Goal: Information Seeking & Learning: Find specific fact

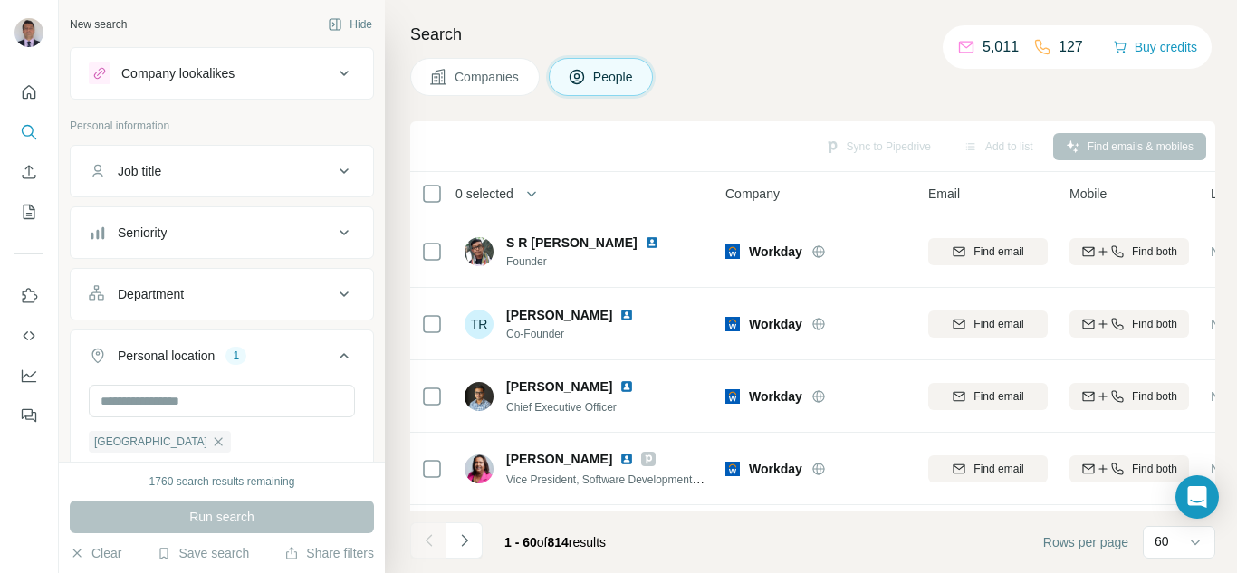
scroll to position [181, 0]
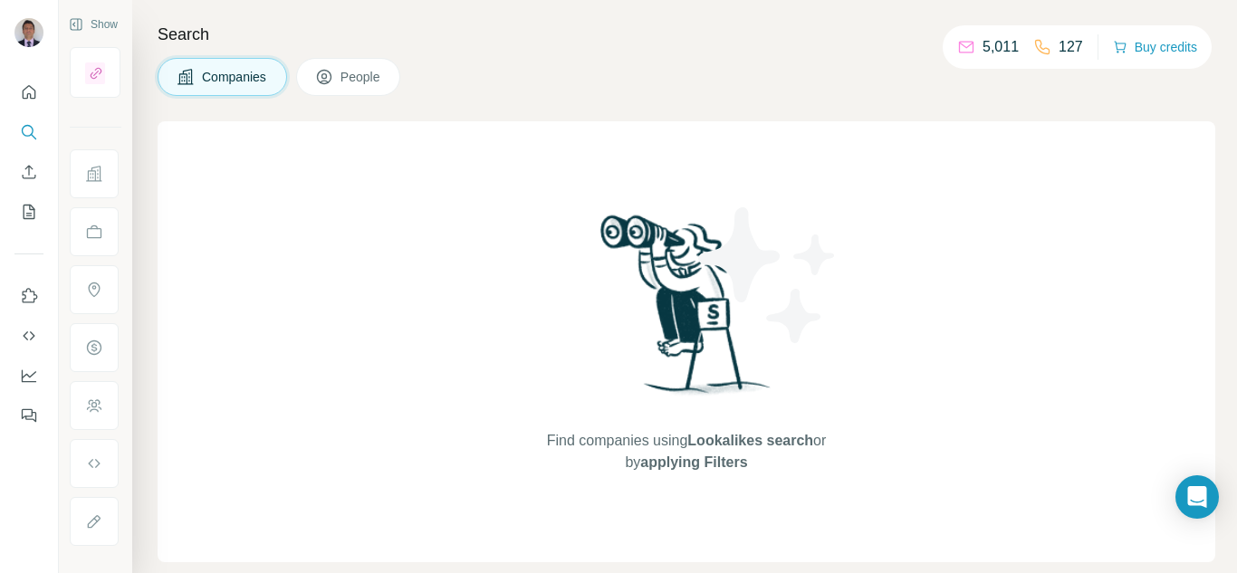
click at [370, 82] on span "People" at bounding box center [362, 77] width 42 height 18
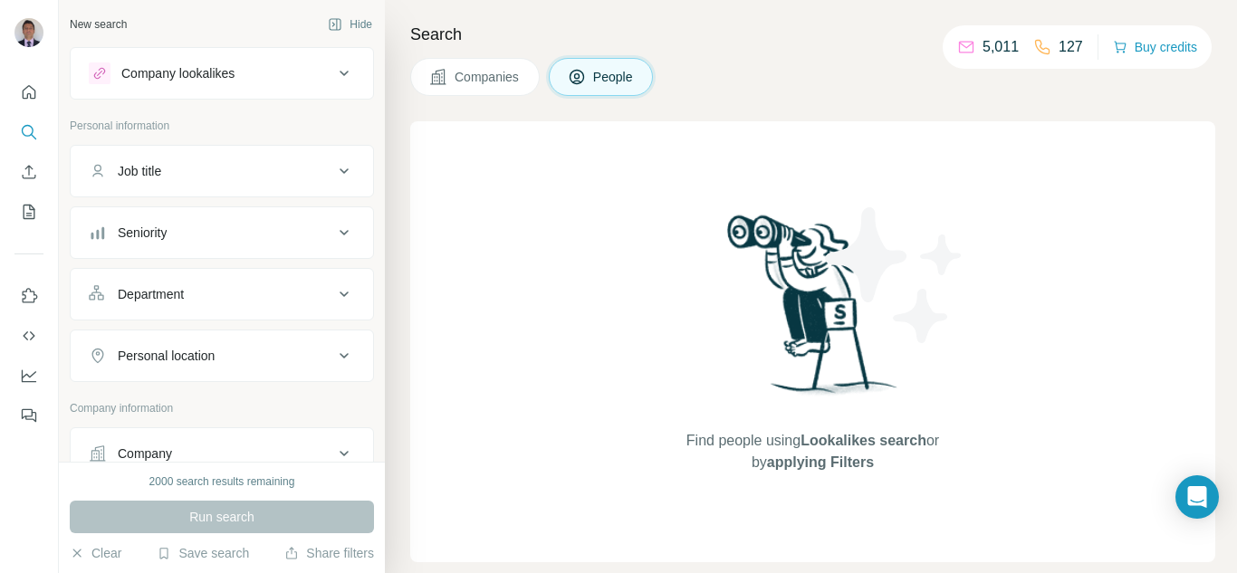
click at [221, 298] on div "Department" at bounding box center [211, 294] width 245 height 18
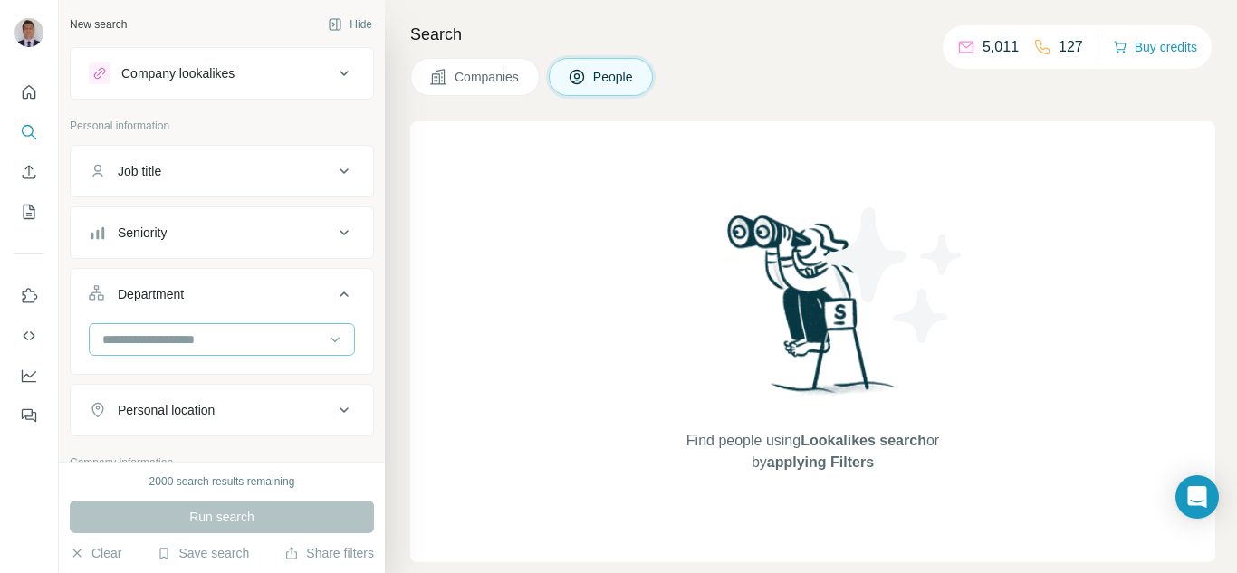
click at [169, 338] on input at bounding box center [213, 340] width 224 height 20
click at [455, 350] on div "Find people using Lookalikes search or by applying Filters" at bounding box center [812, 341] width 805 height 441
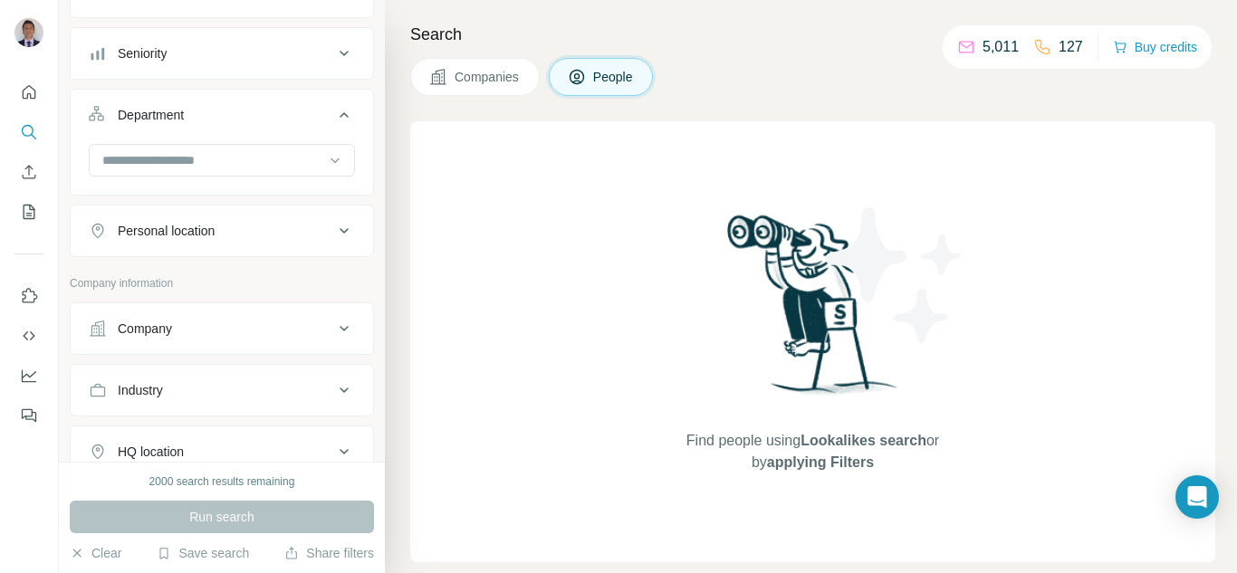
scroll to position [181, 0]
click at [181, 329] on div "Company" at bounding box center [211, 327] width 245 height 18
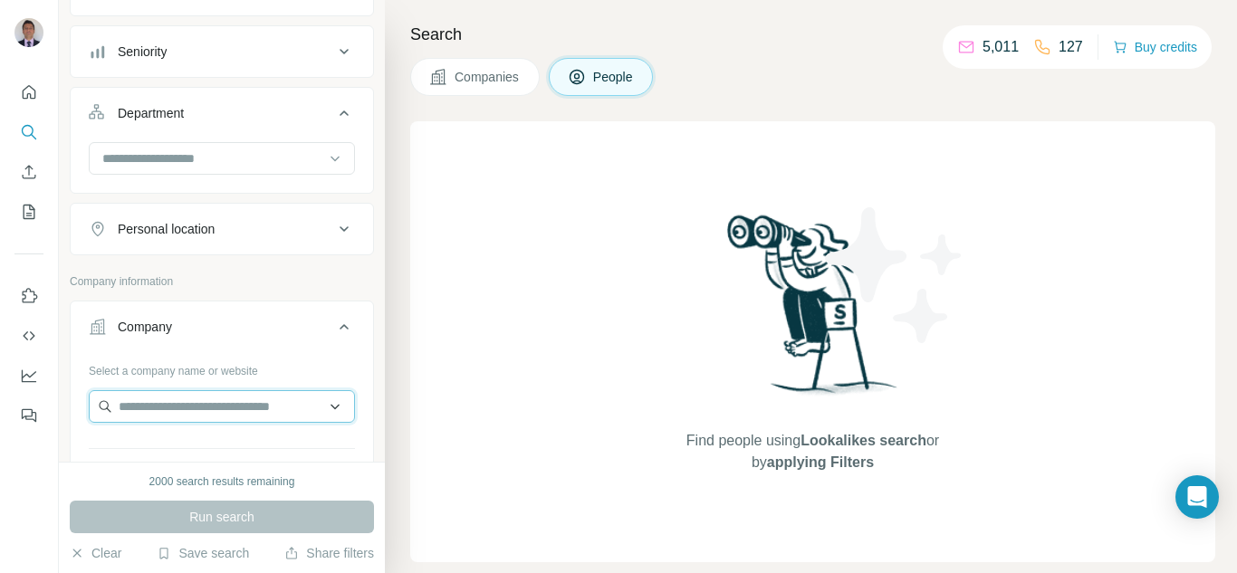
click at [184, 412] on input "text" at bounding box center [222, 406] width 266 height 33
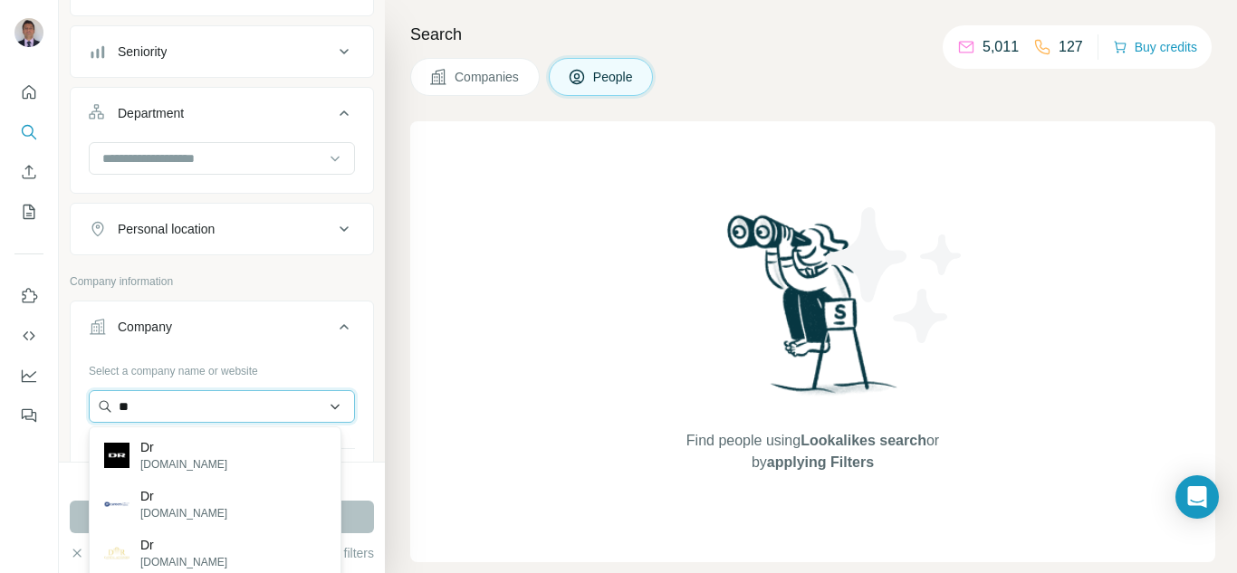
type input "*"
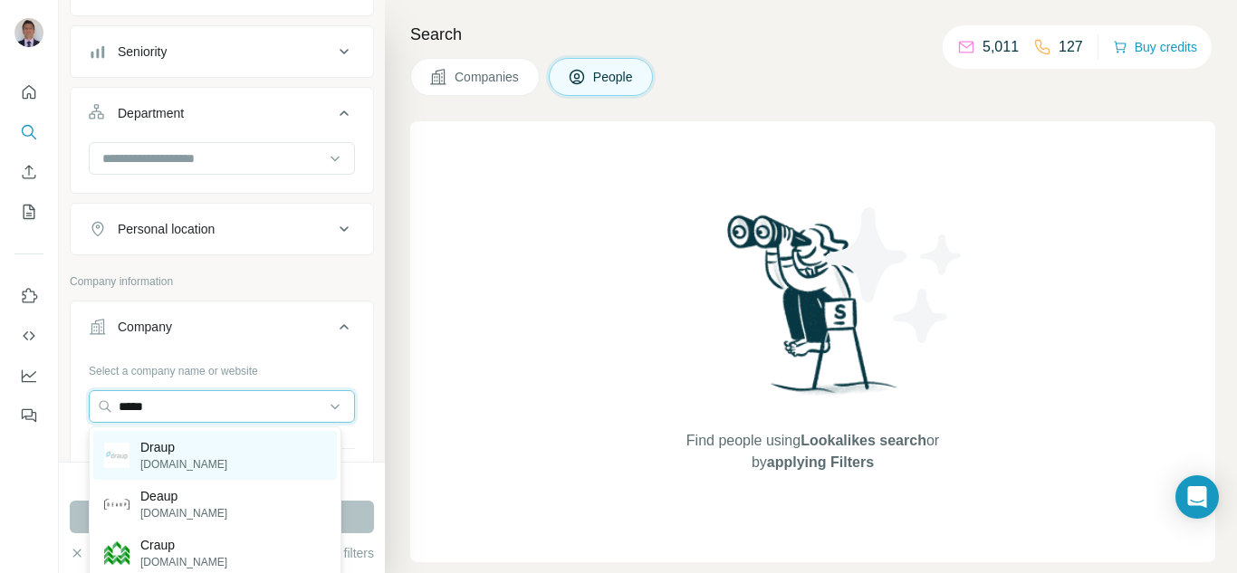
type input "*****"
click at [159, 447] on p "Draup" at bounding box center [183, 447] width 87 height 18
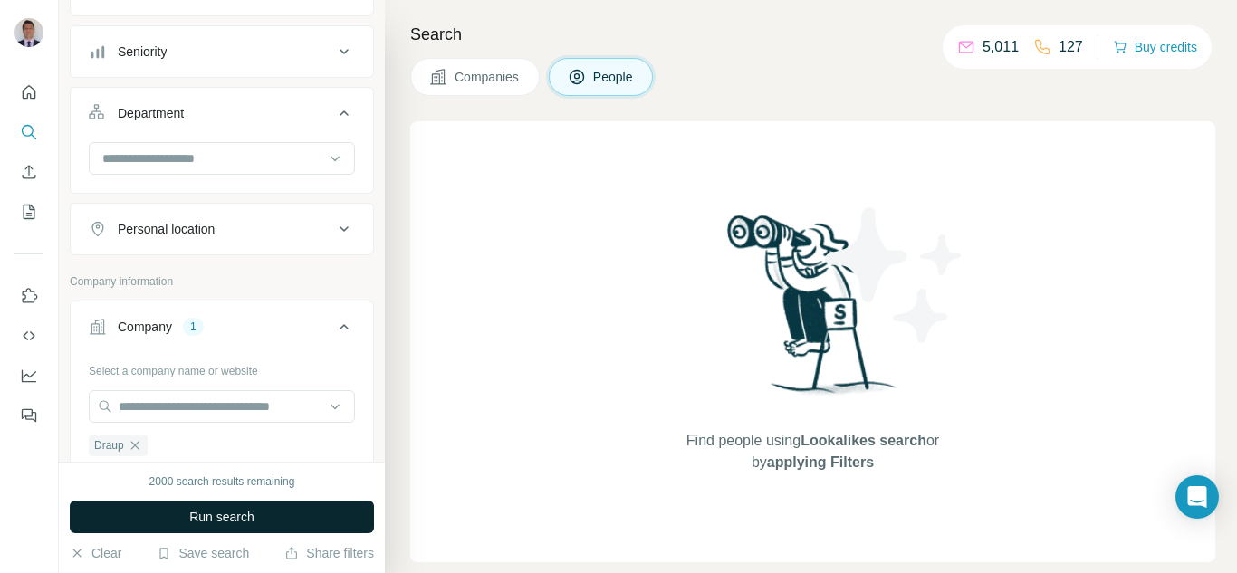
click at [172, 511] on button "Run search" at bounding box center [222, 517] width 304 height 33
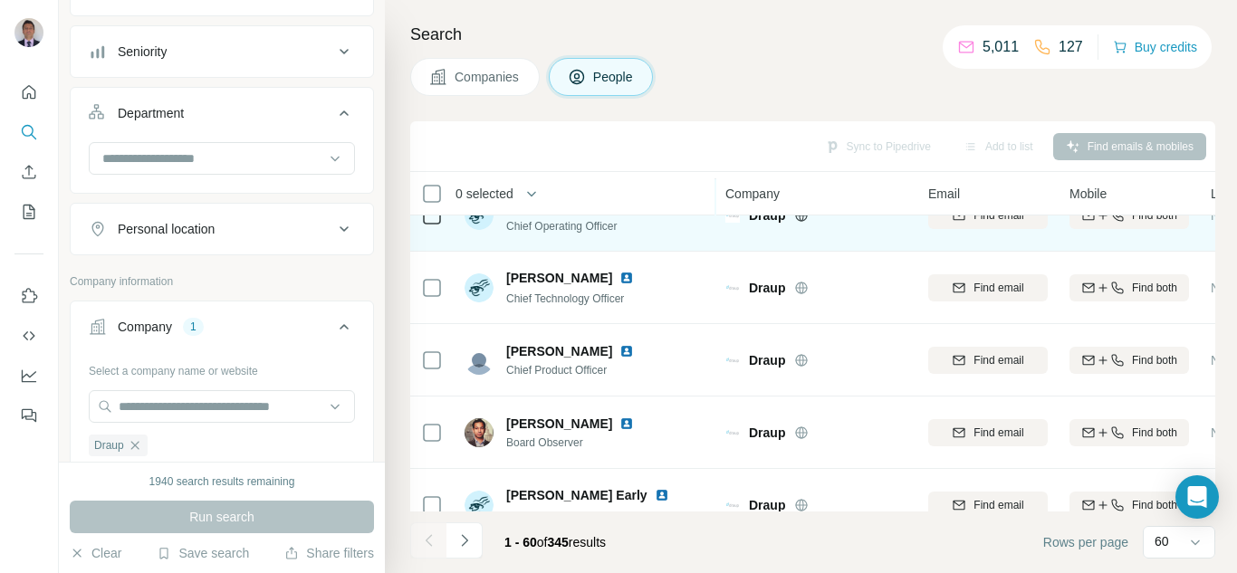
scroll to position [272, 0]
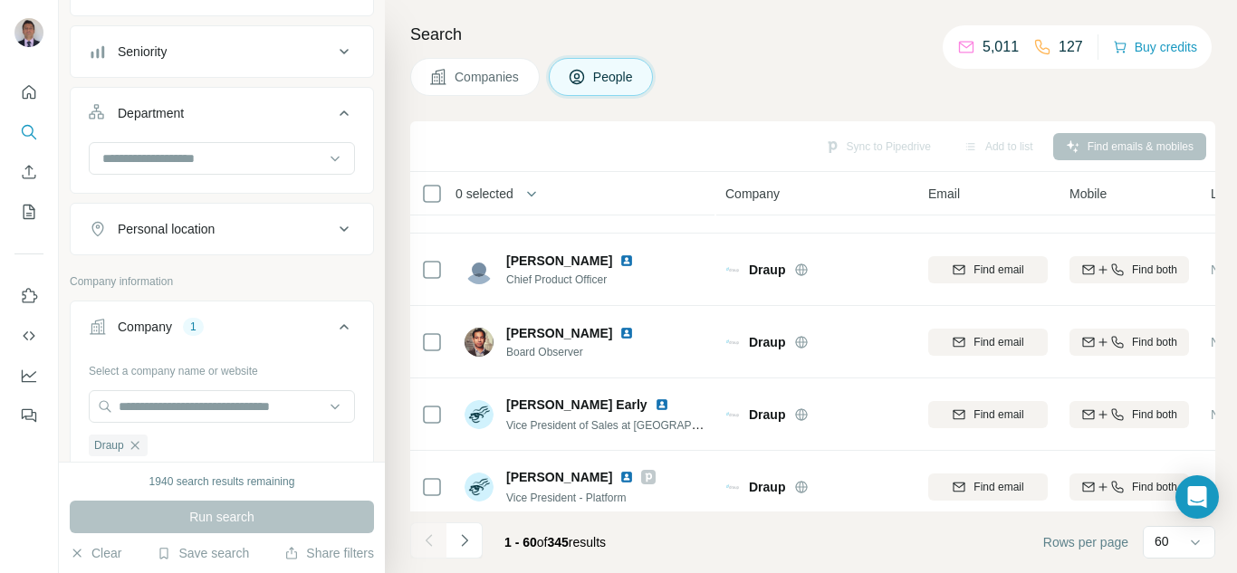
click at [274, 222] on div "Personal location" at bounding box center [211, 229] width 245 height 18
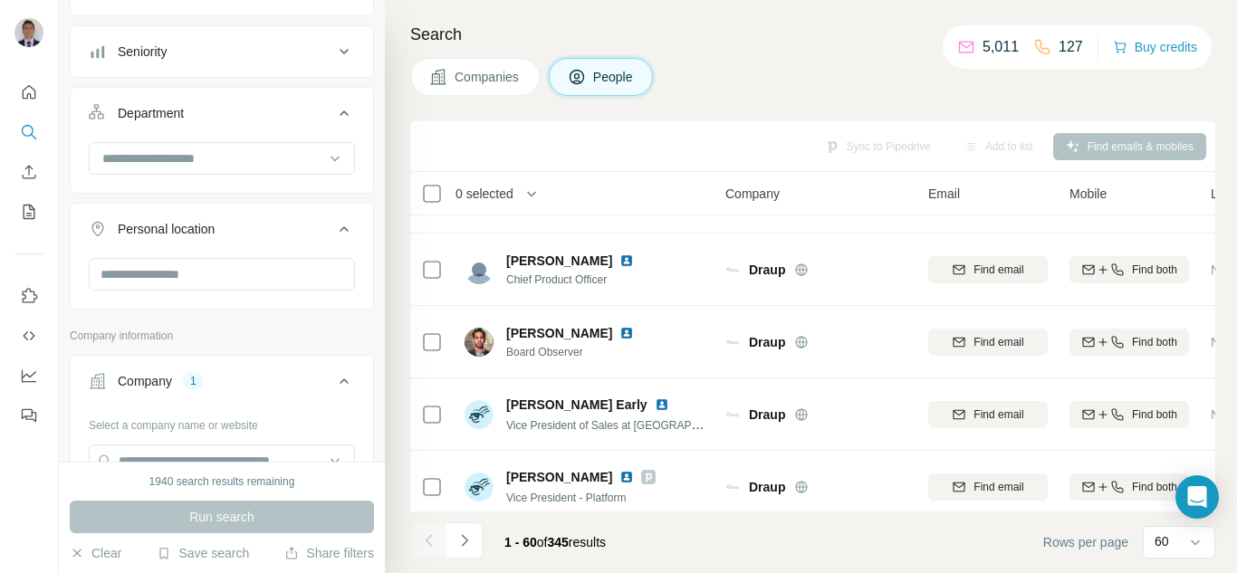
click at [177, 256] on button "Personal location" at bounding box center [222, 232] width 303 height 51
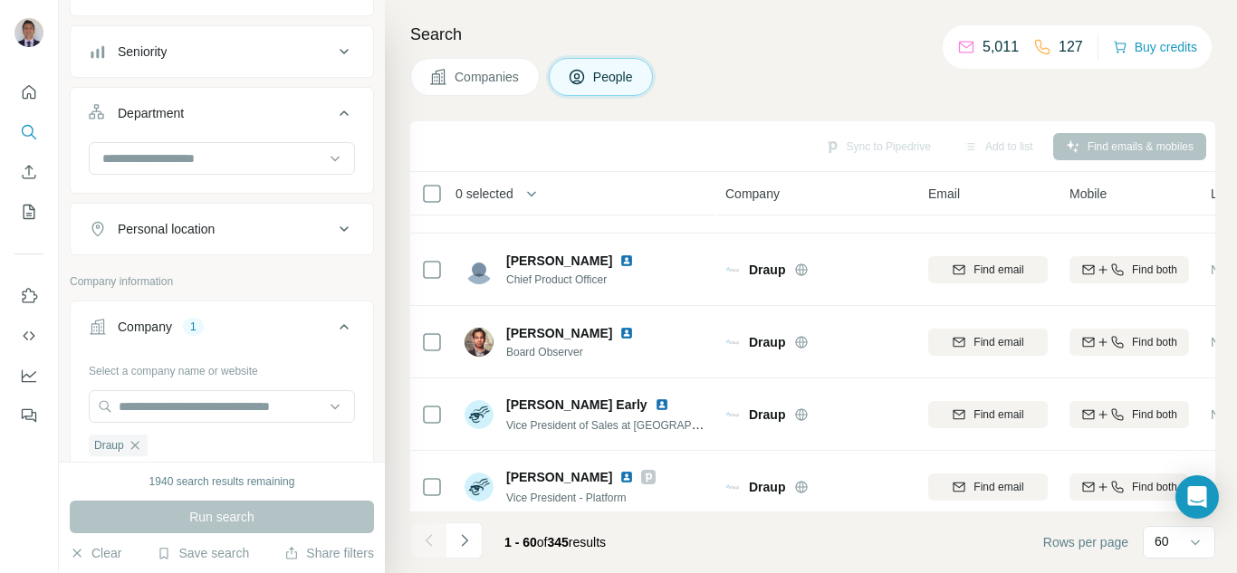
click at [165, 288] on p "Company information" at bounding box center [222, 282] width 304 height 16
click at [167, 239] on button "Personal location" at bounding box center [222, 228] width 303 height 43
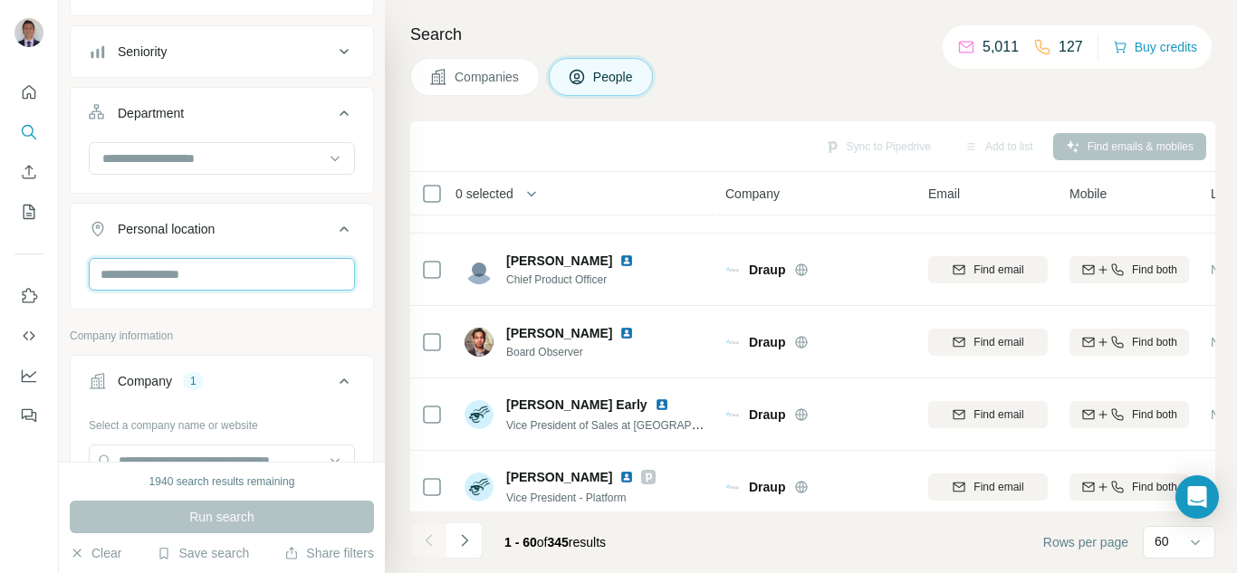
click at [163, 280] on input "text" at bounding box center [222, 274] width 266 height 33
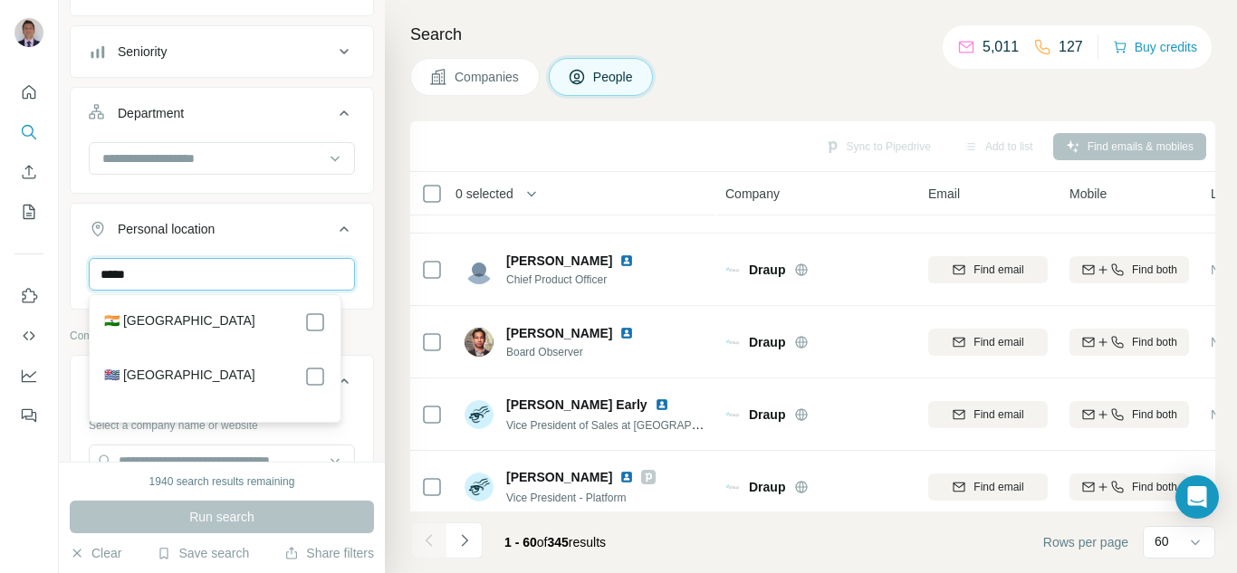
type input "*****"
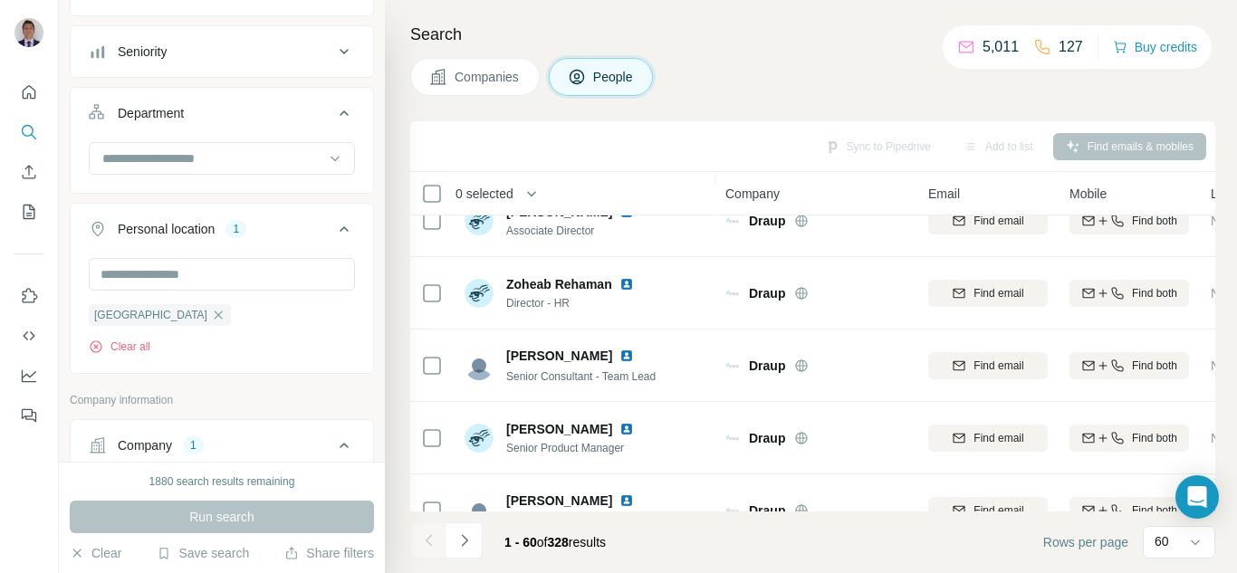
scroll to position [906, 0]
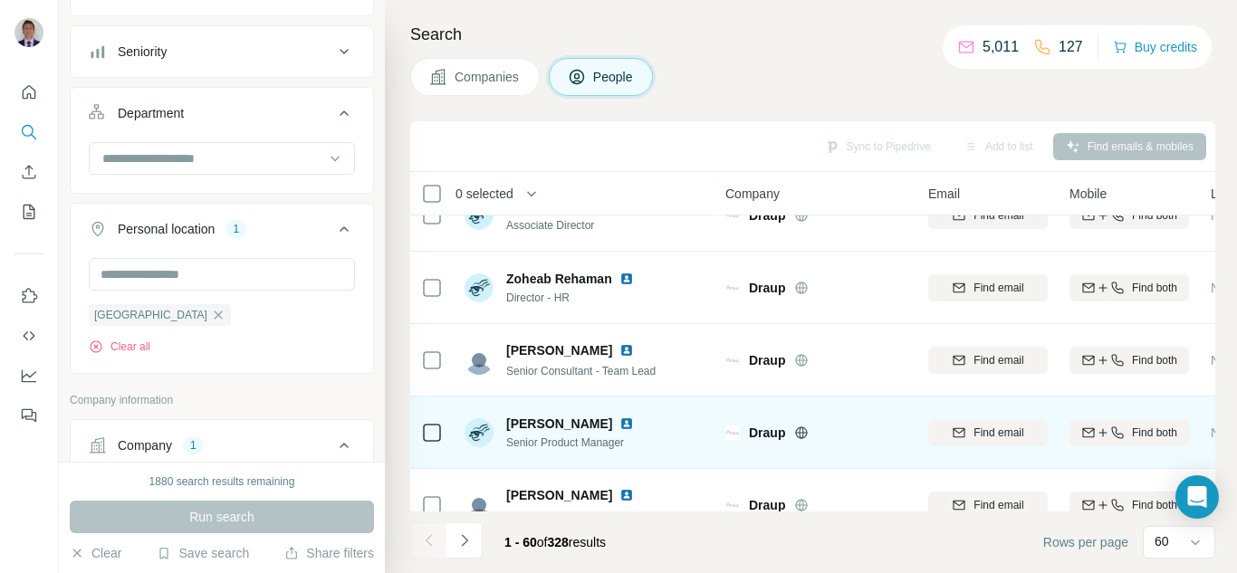
click at [620, 426] on img at bounding box center [627, 424] width 14 height 14
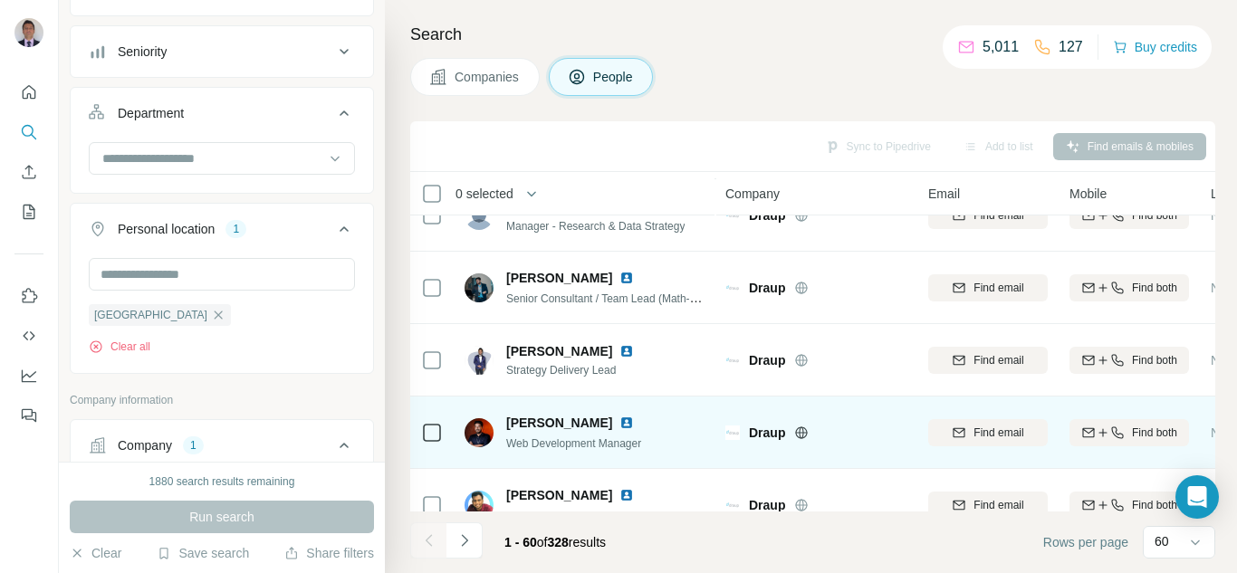
scroll to position [2083, 0]
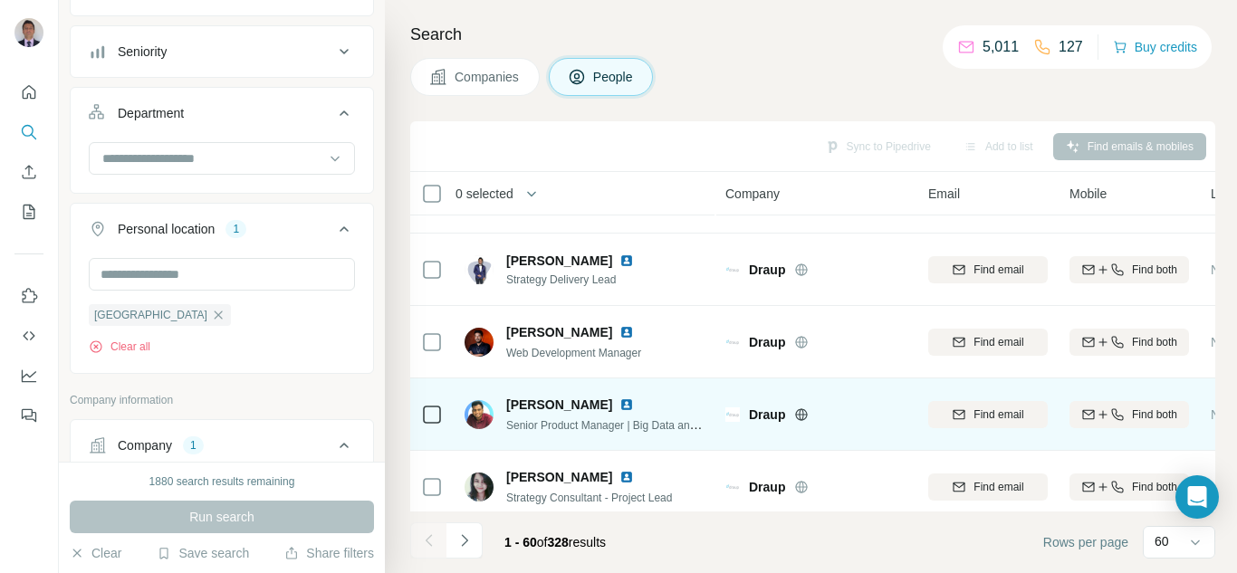
click at [634, 404] on img at bounding box center [627, 405] width 14 height 14
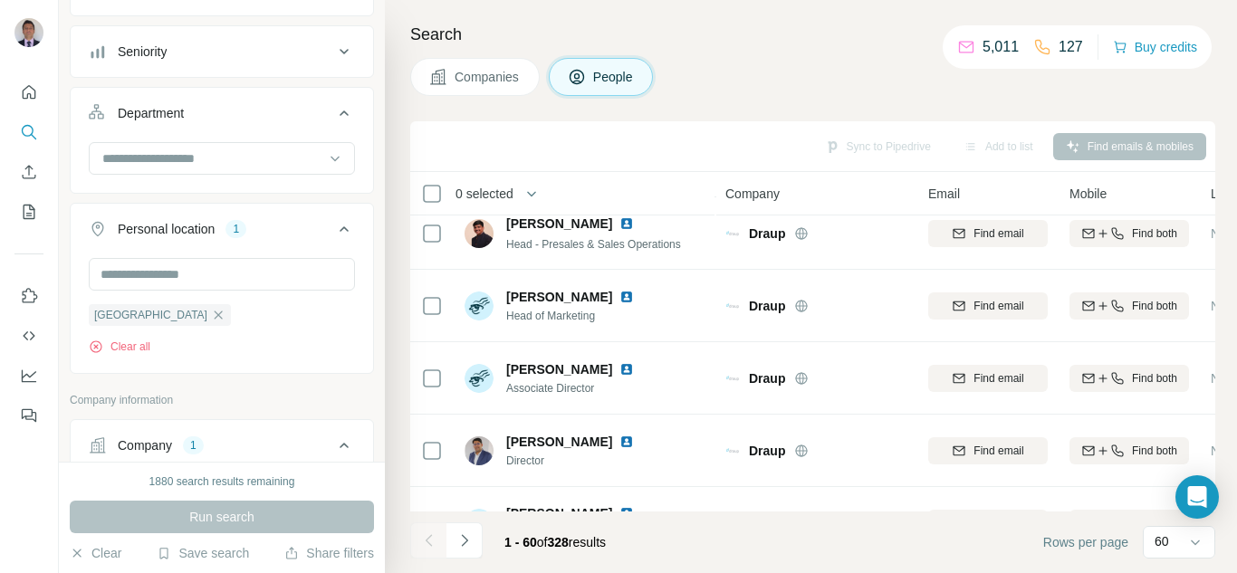
scroll to position [0, 0]
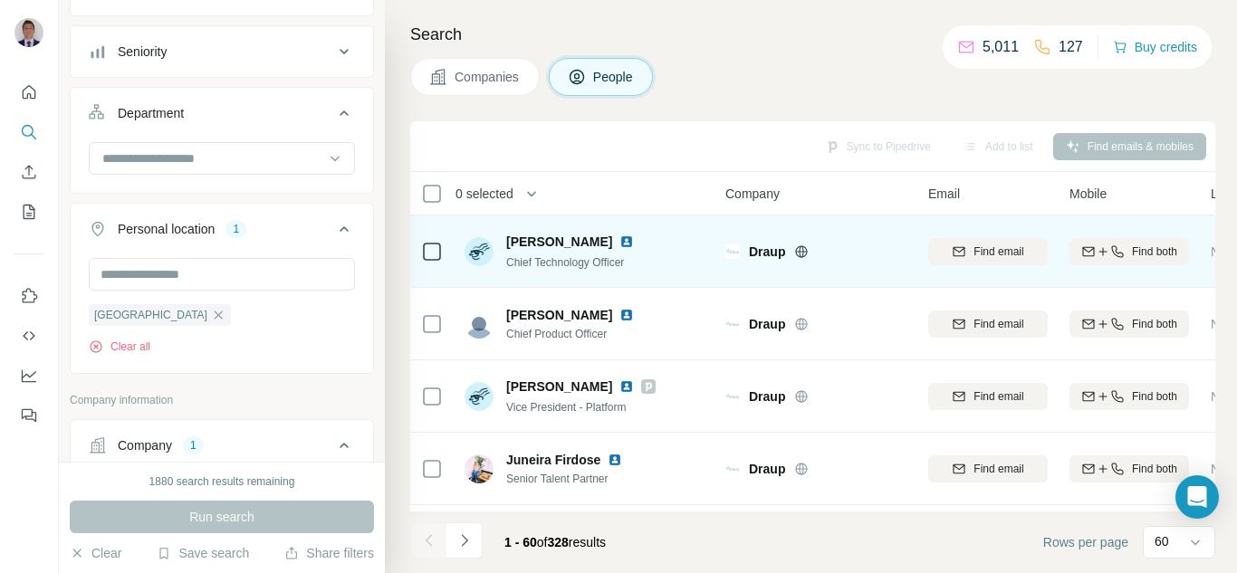
click at [620, 243] on img at bounding box center [627, 242] width 14 height 14
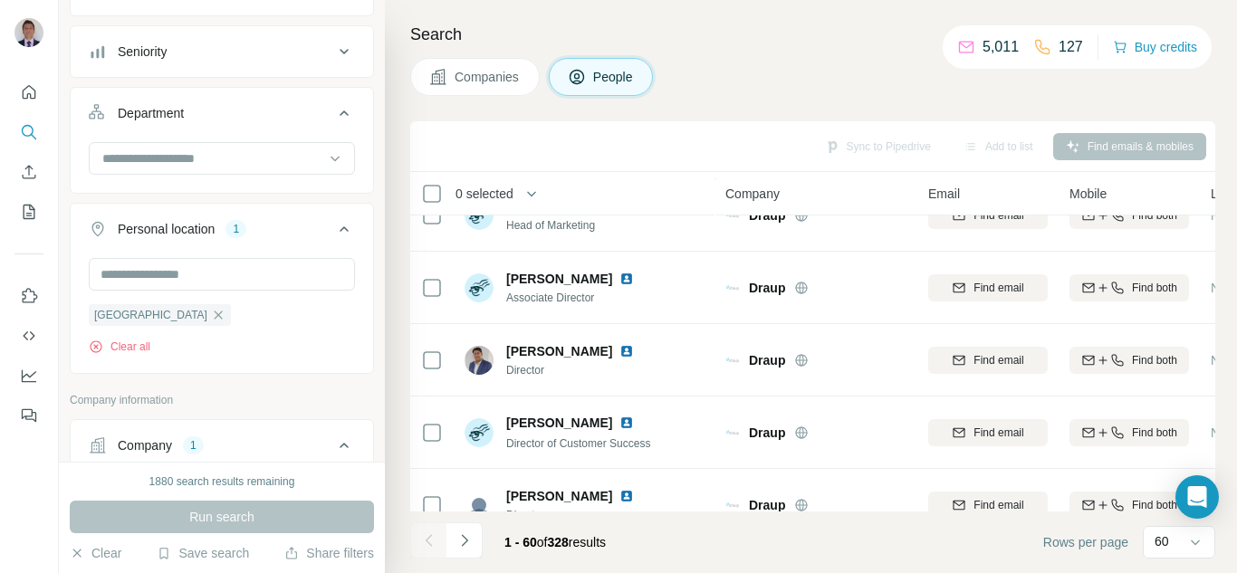
scroll to position [634, 0]
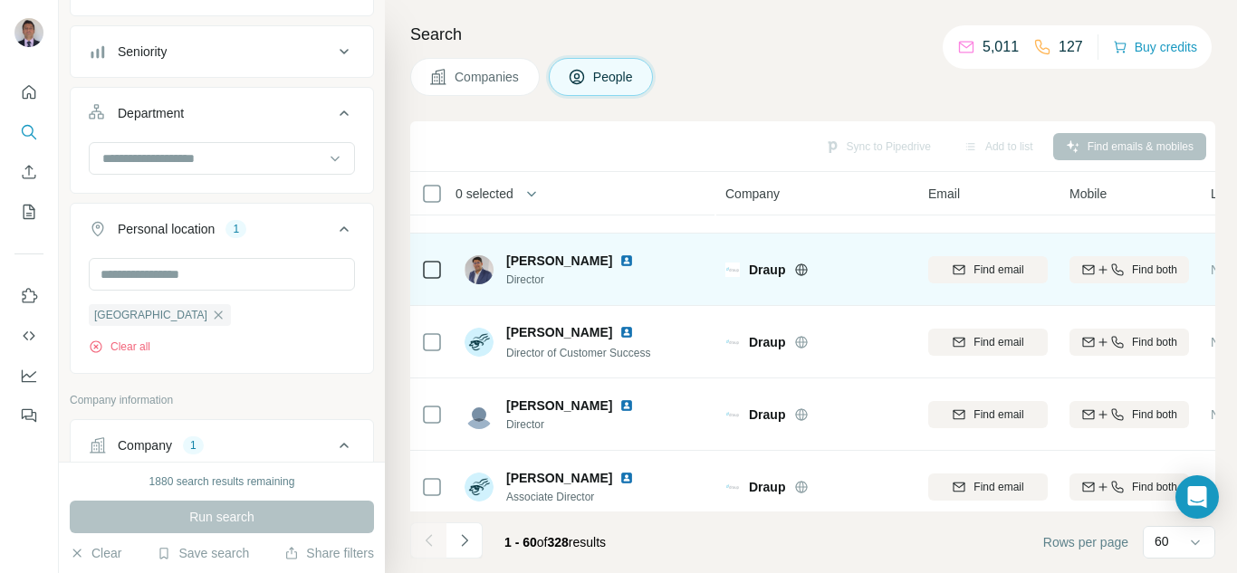
click at [620, 260] on img at bounding box center [627, 261] width 14 height 14
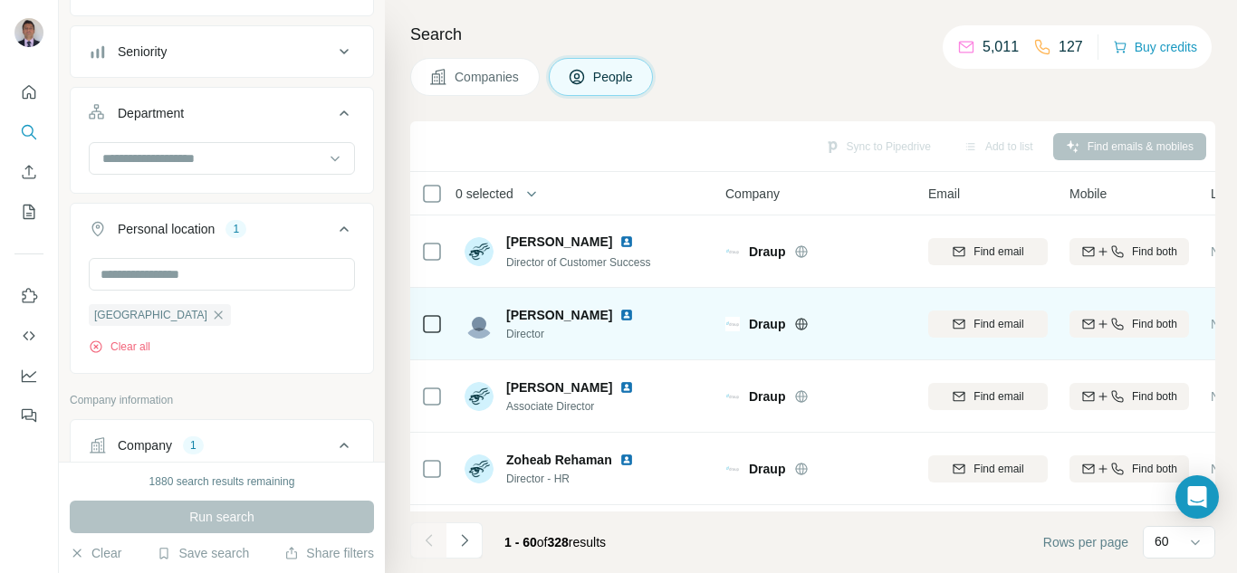
scroll to position [815, 0]
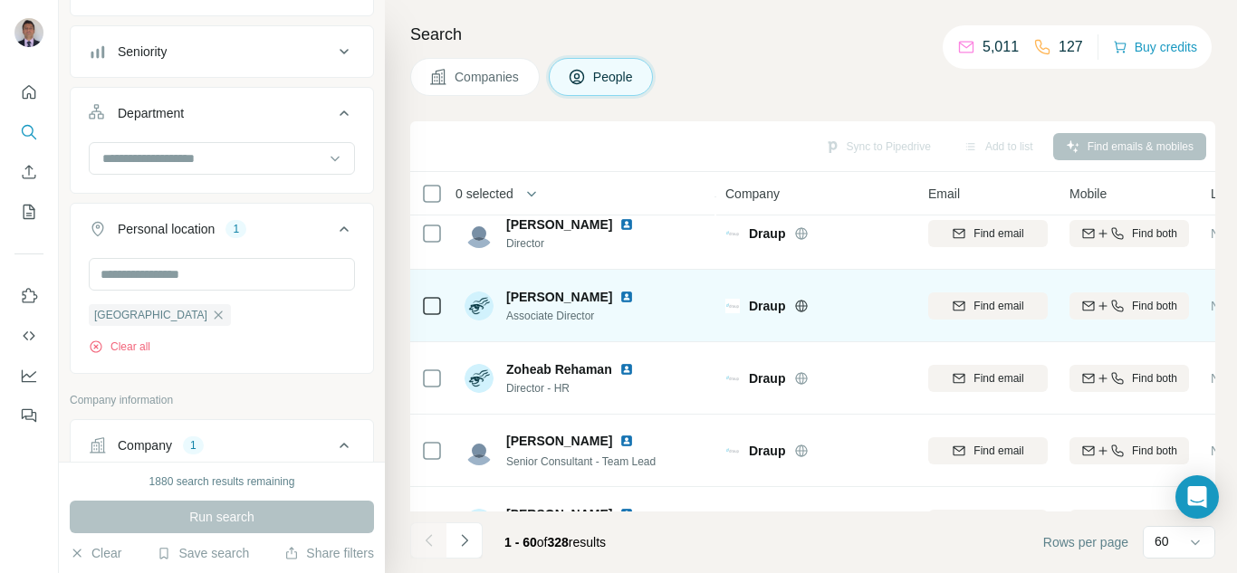
click at [620, 297] on img at bounding box center [627, 297] width 14 height 14
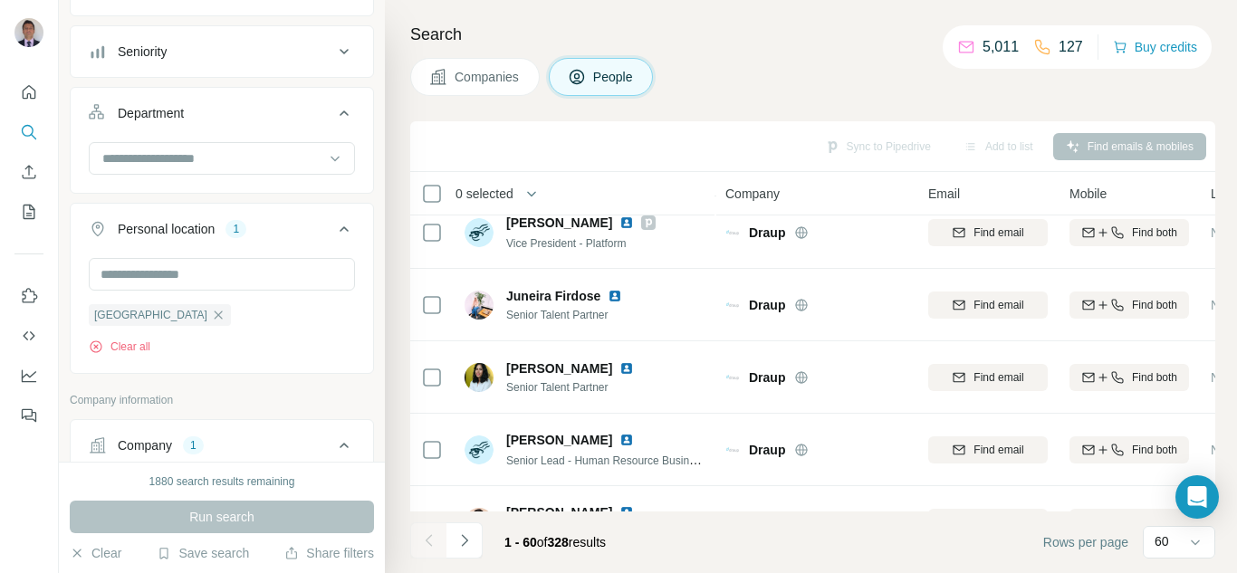
scroll to position [0, 0]
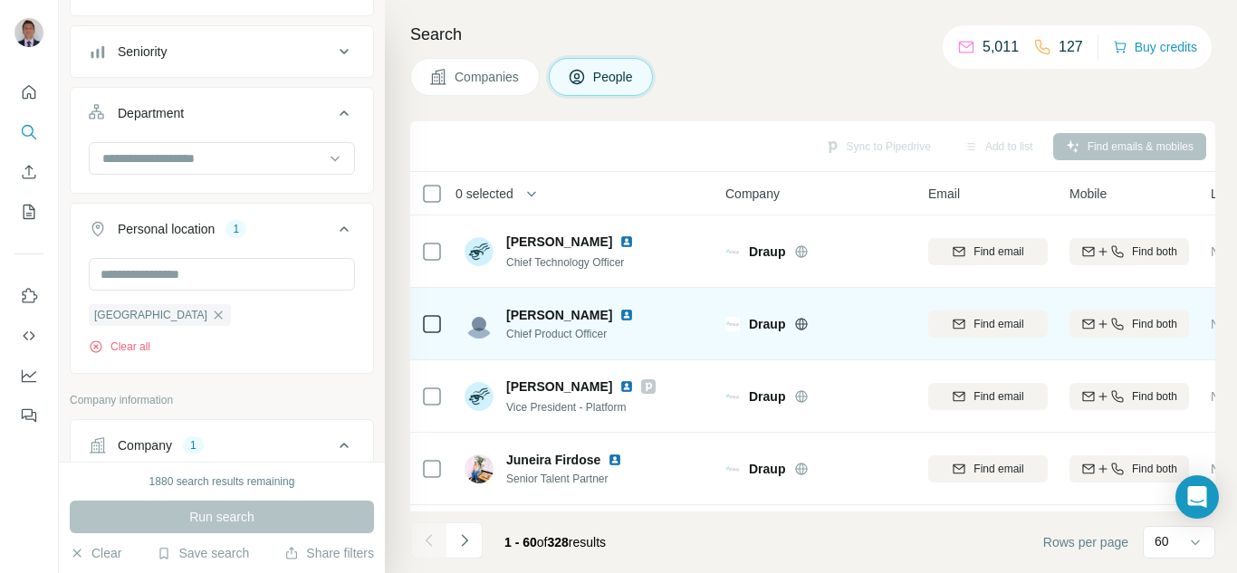
click at [620, 317] on img at bounding box center [627, 315] width 14 height 14
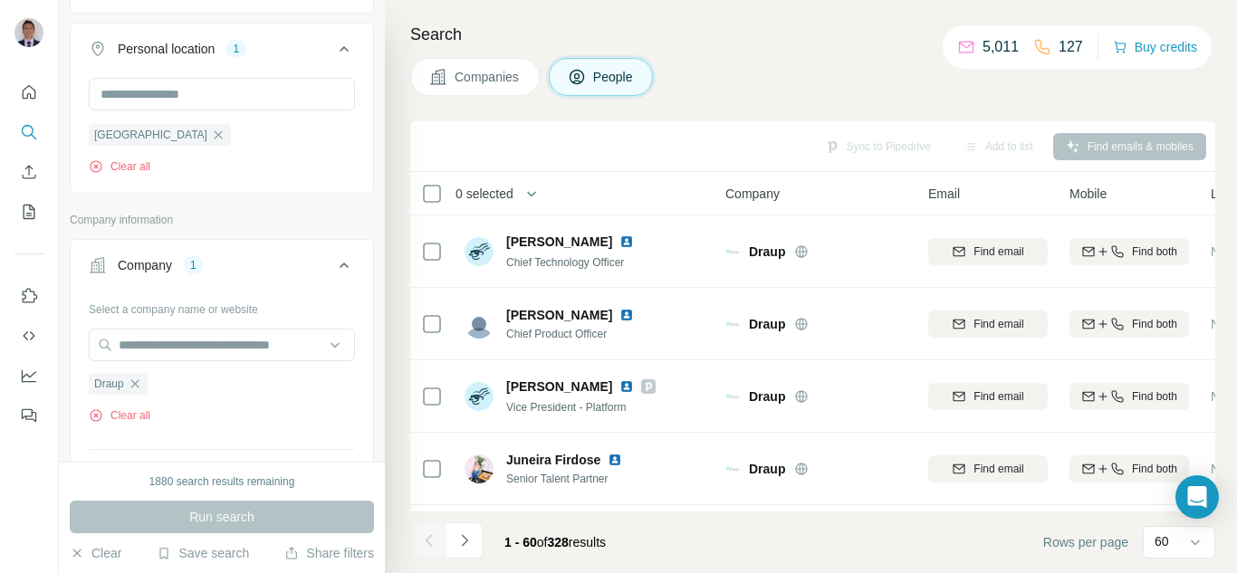
scroll to position [362, 0]
click at [134, 383] on icon "button" at bounding box center [134, 383] width 8 height 8
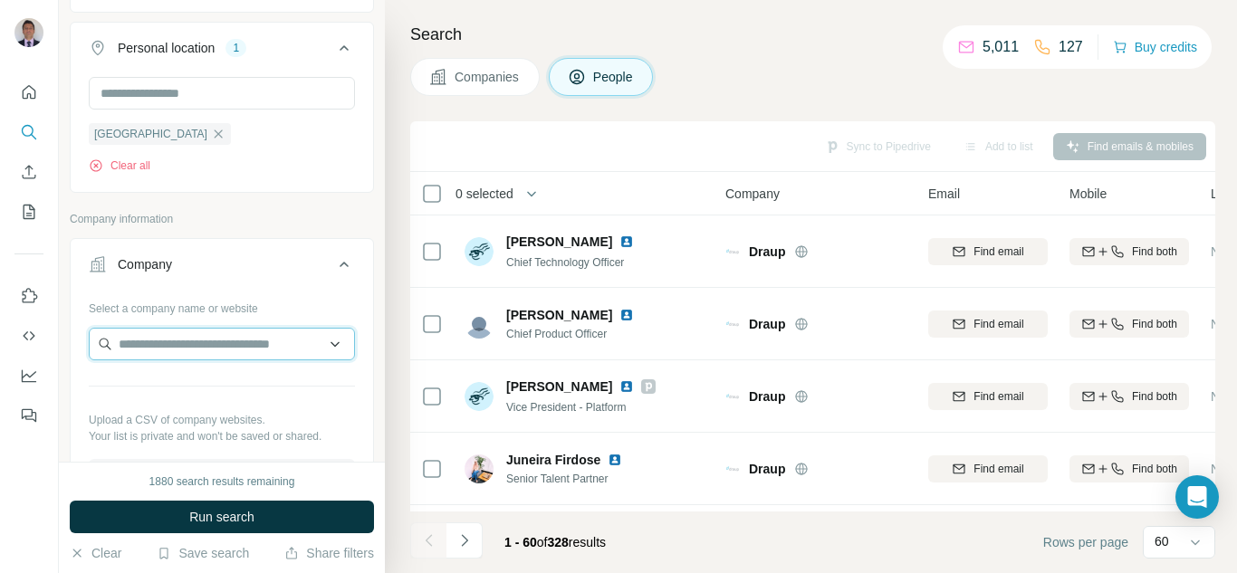
click at [132, 357] on input "text" at bounding box center [222, 344] width 266 height 33
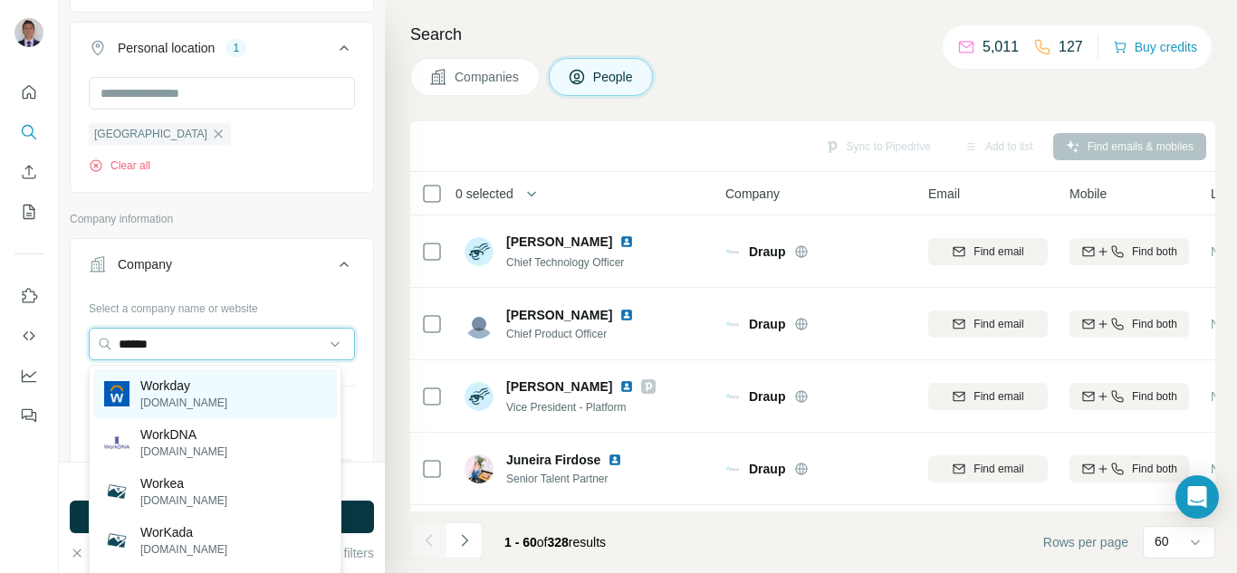
type input "******"
click at [154, 382] on p "Workday" at bounding box center [183, 386] width 87 height 18
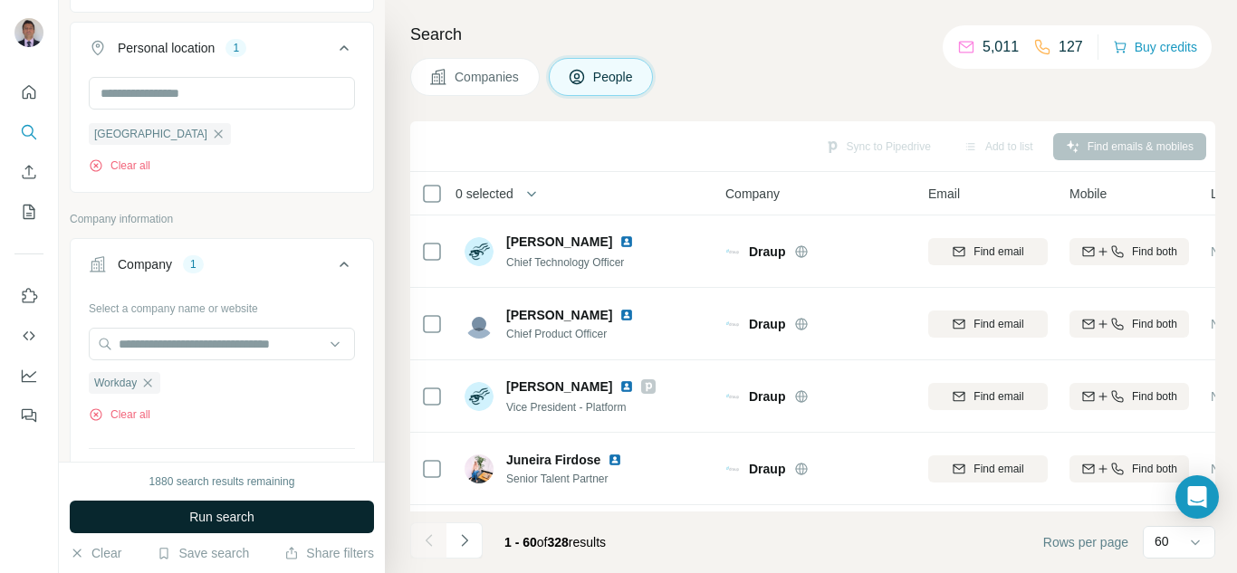
click at [254, 511] on span "Run search" at bounding box center [221, 517] width 65 height 18
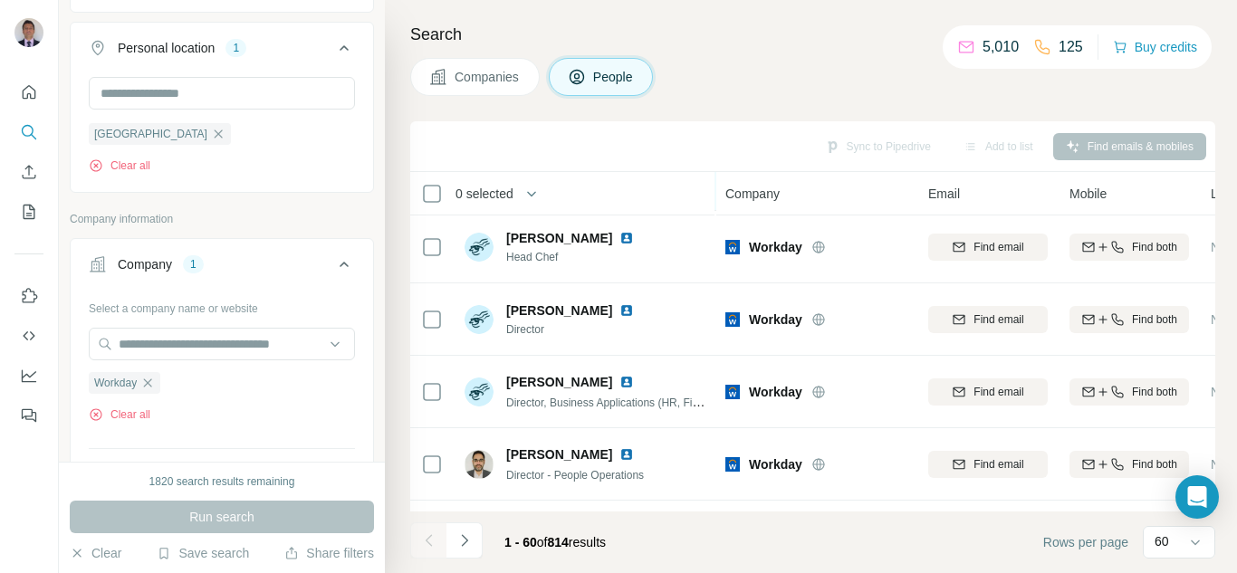
scroll to position [1993, 0]
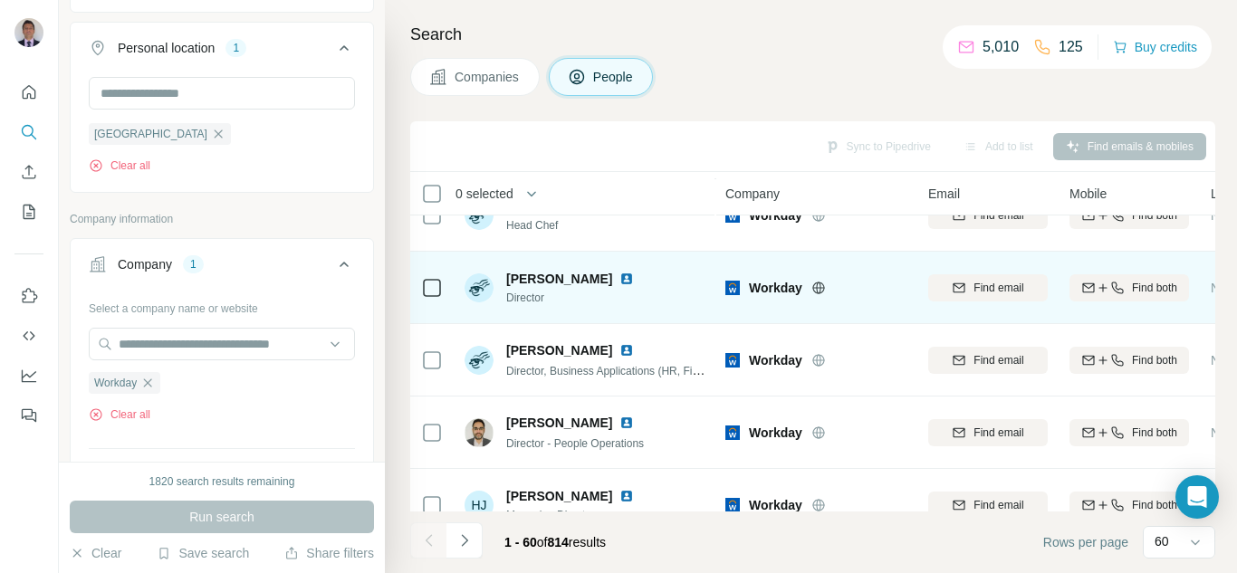
click at [634, 280] on img at bounding box center [627, 279] width 14 height 14
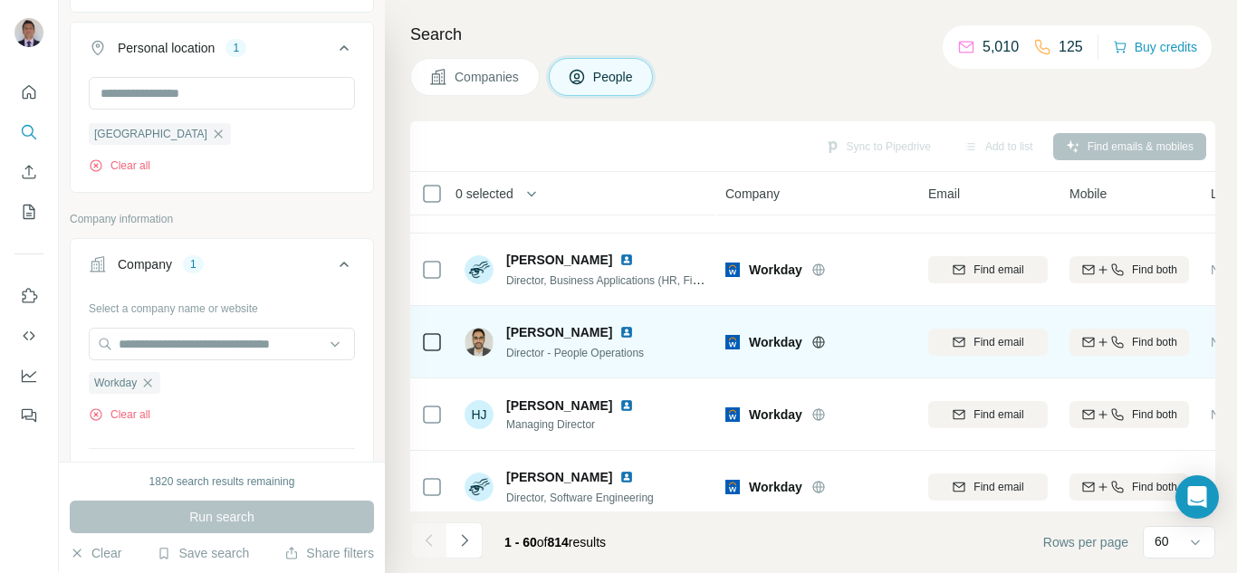
scroll to position [2174, 0]
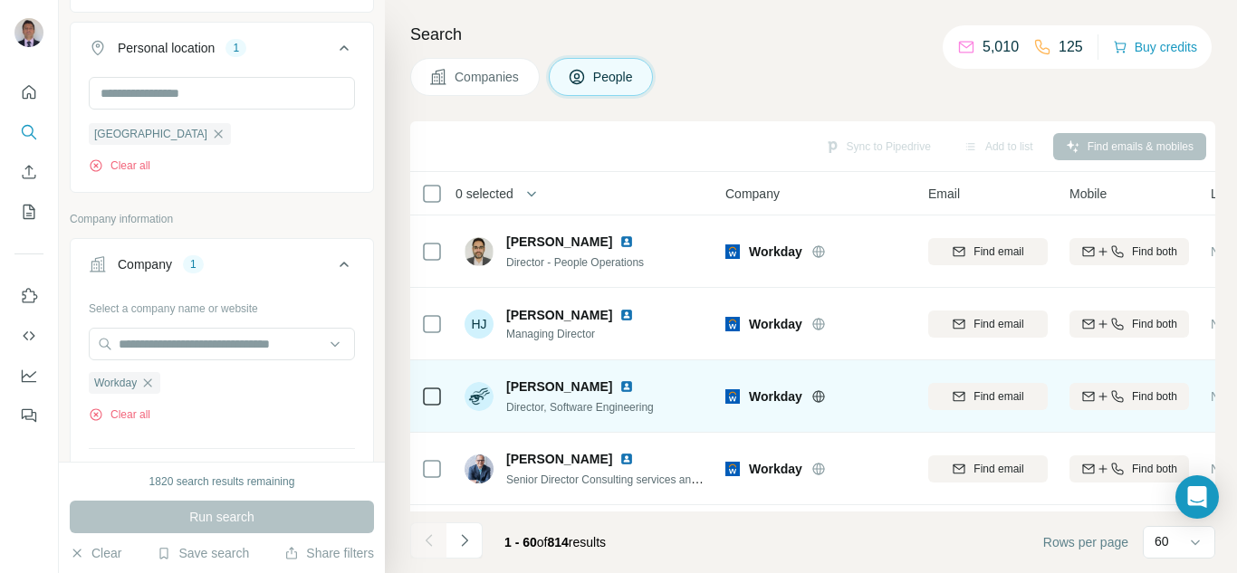
click at [634, 387] on img at bounding box center [627, 387] width 14 height 14
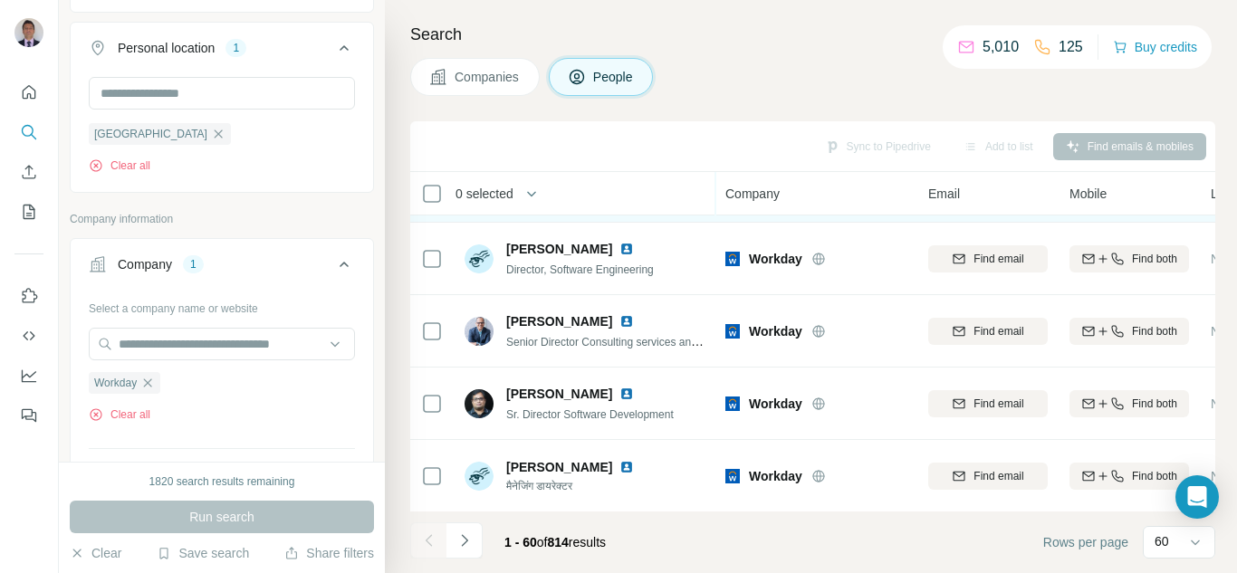
scroll to position [2355, 0]
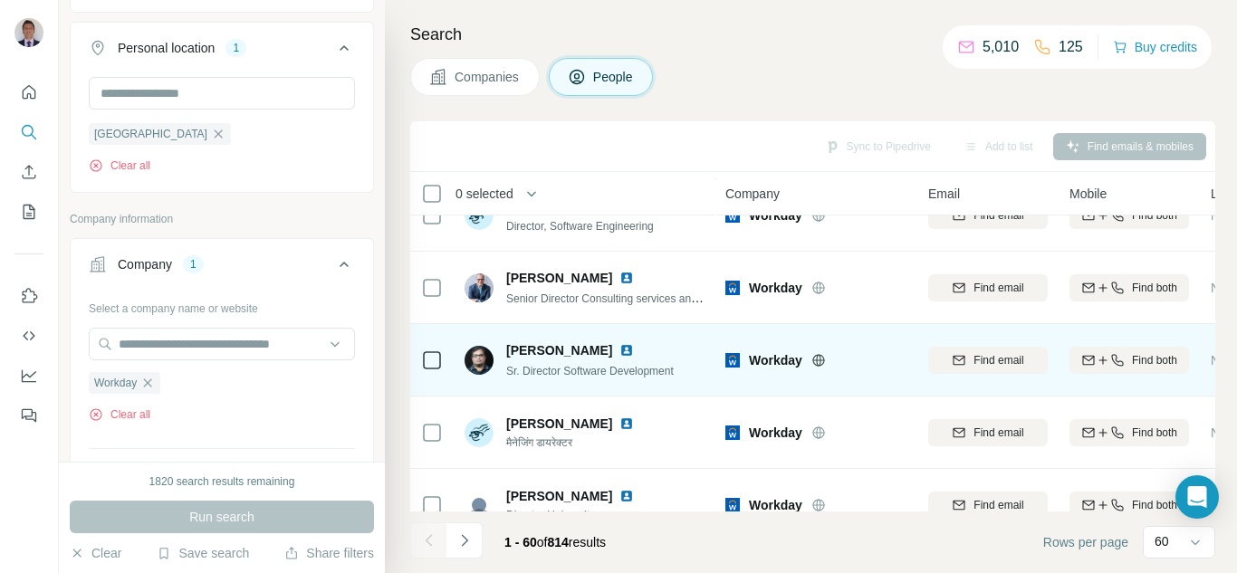
click at [620, 351] on img at bounding box center [627, 350] width 14 height 14
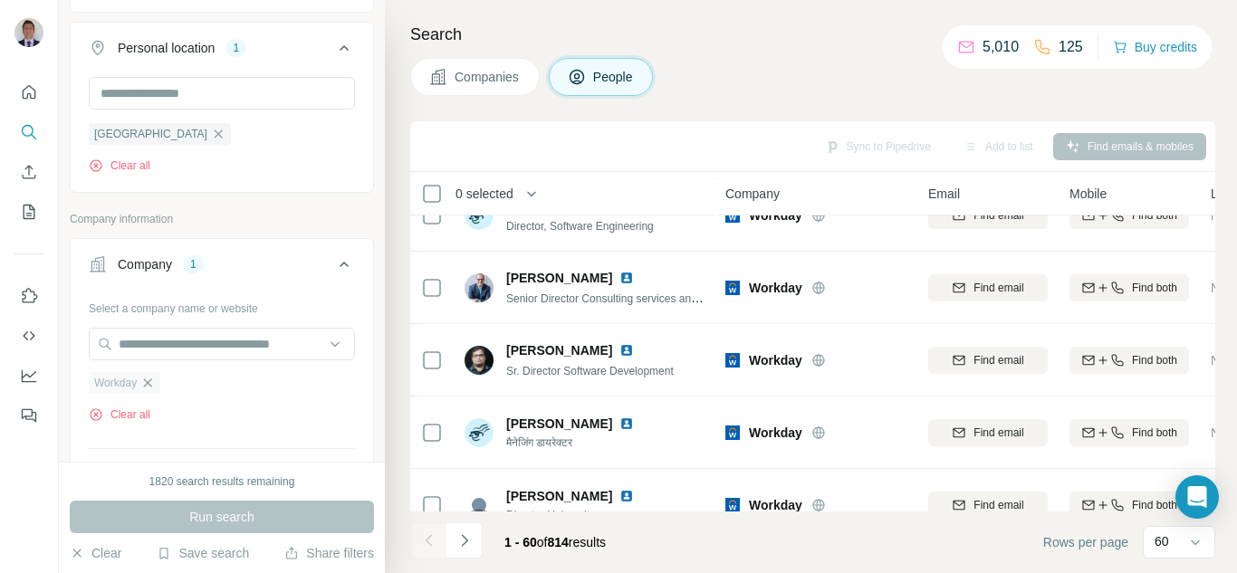
click at [148, 385] on icon "button" at bounding box center [147, 383] width 14 height 14
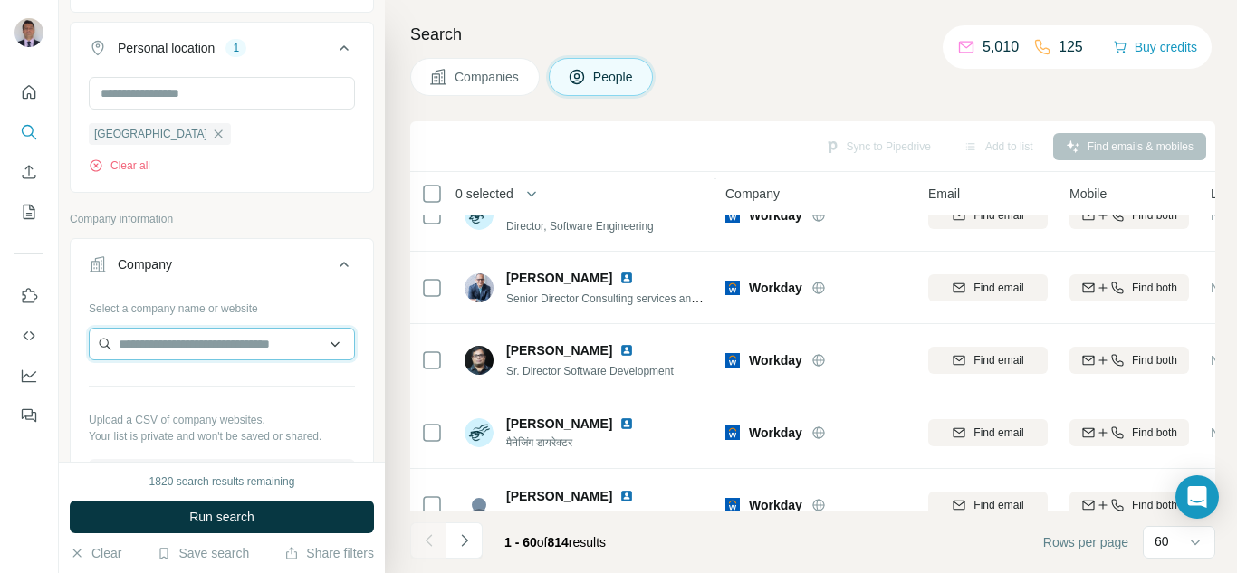
click at [140, 351] on input "text" at bounding box center [222, 344] width 266 height 33
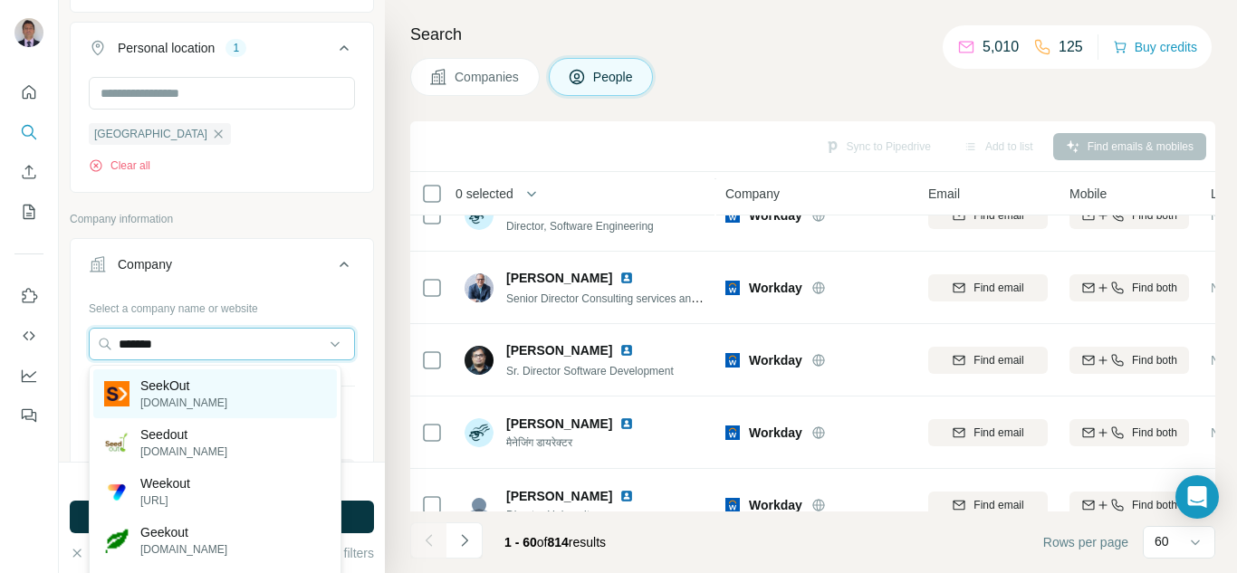
type input "*******"
click at [172, 386] on p "SeekOut" at bounding box center [183, 386] width 87 height 18
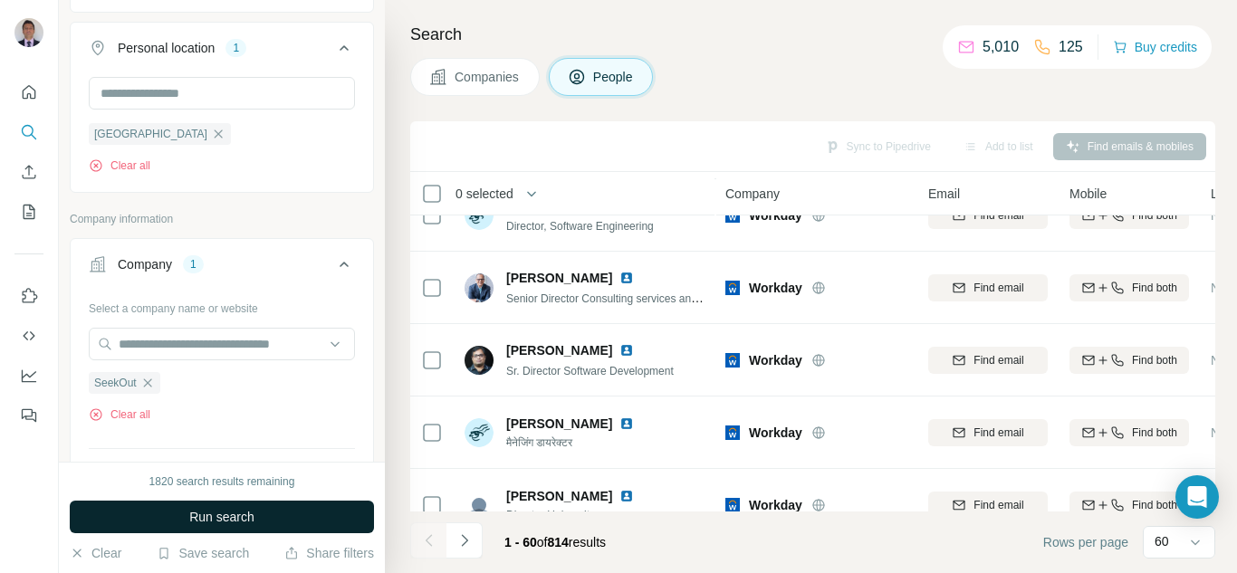
click at [222, 512] on span "Run search" at bounding box center [221, 517] width 65 height 18
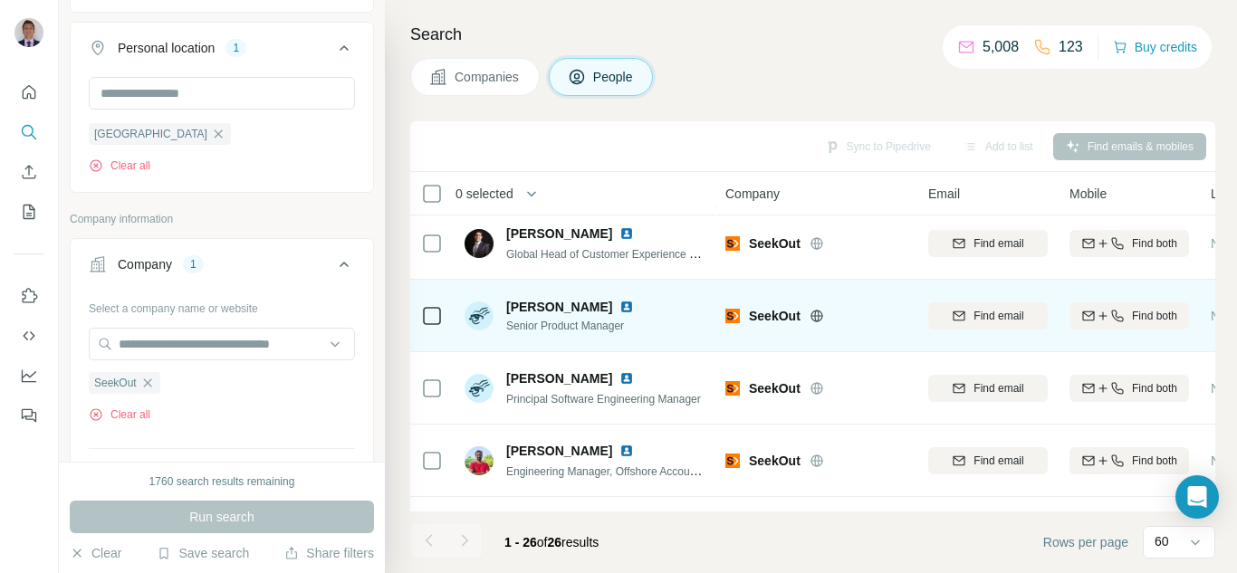
scroll to position [181, 0]
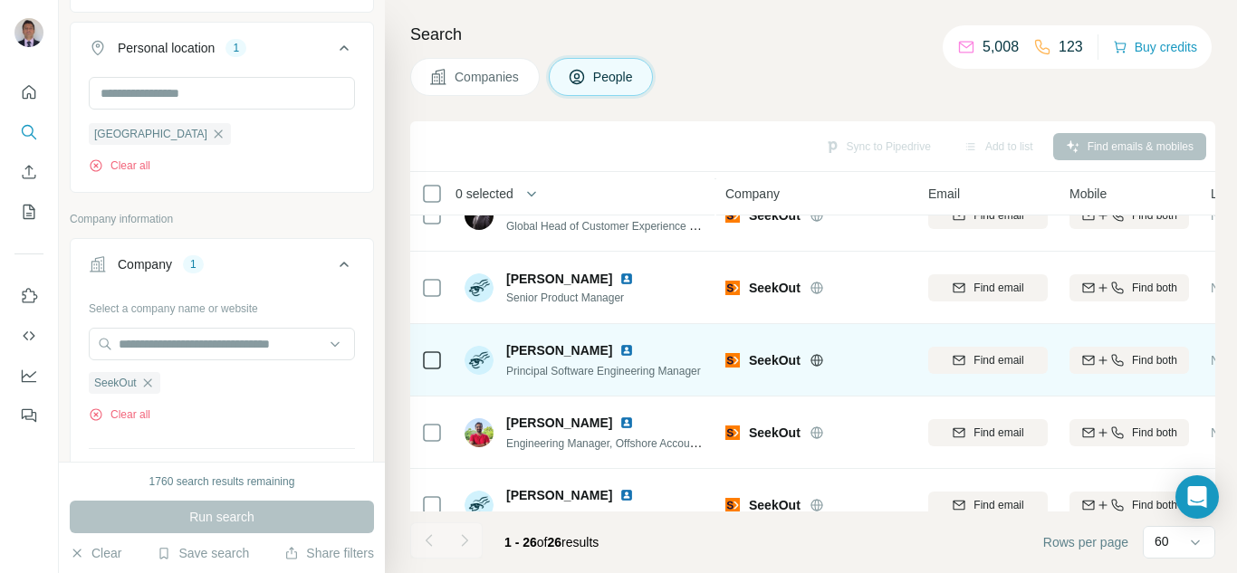
click at [620, 352] on img at bounding box center [627, 350] width 14 height 14
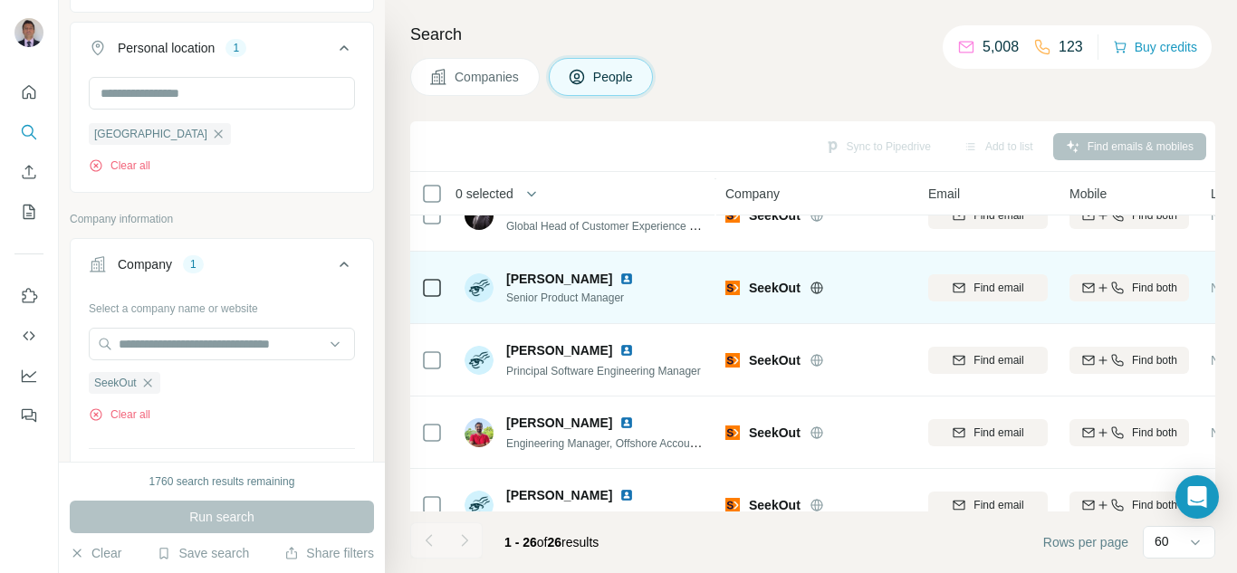
click at [620, 284] on img at bounding box center [627, 279] width 14 height 14
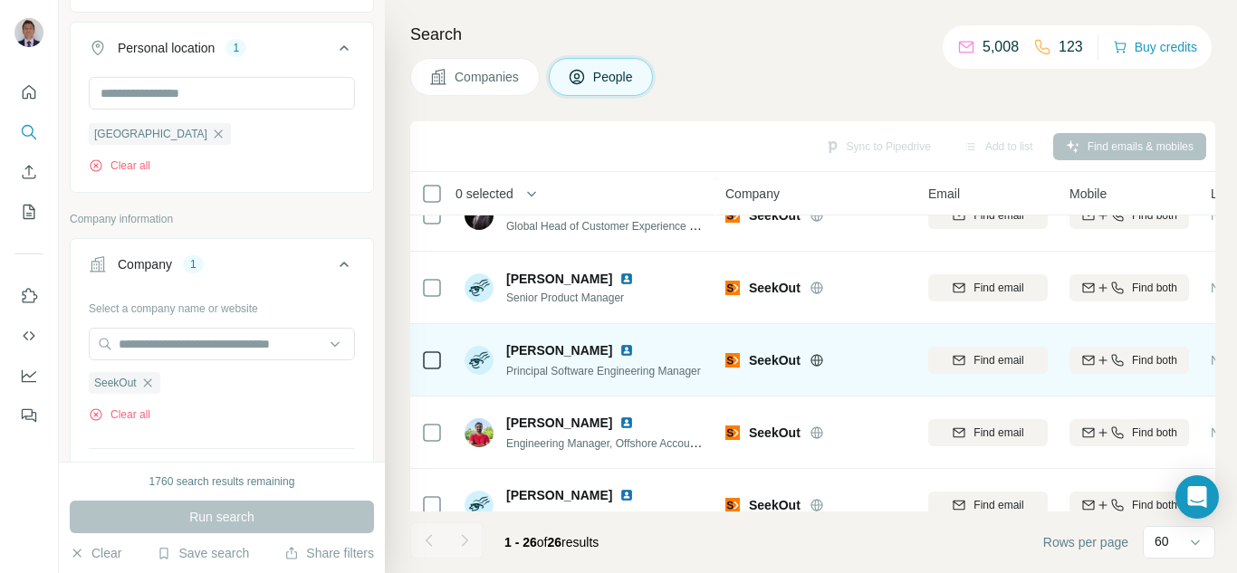
click at [620, 351] on img at bounding box center [627, 350] width 14 height 14
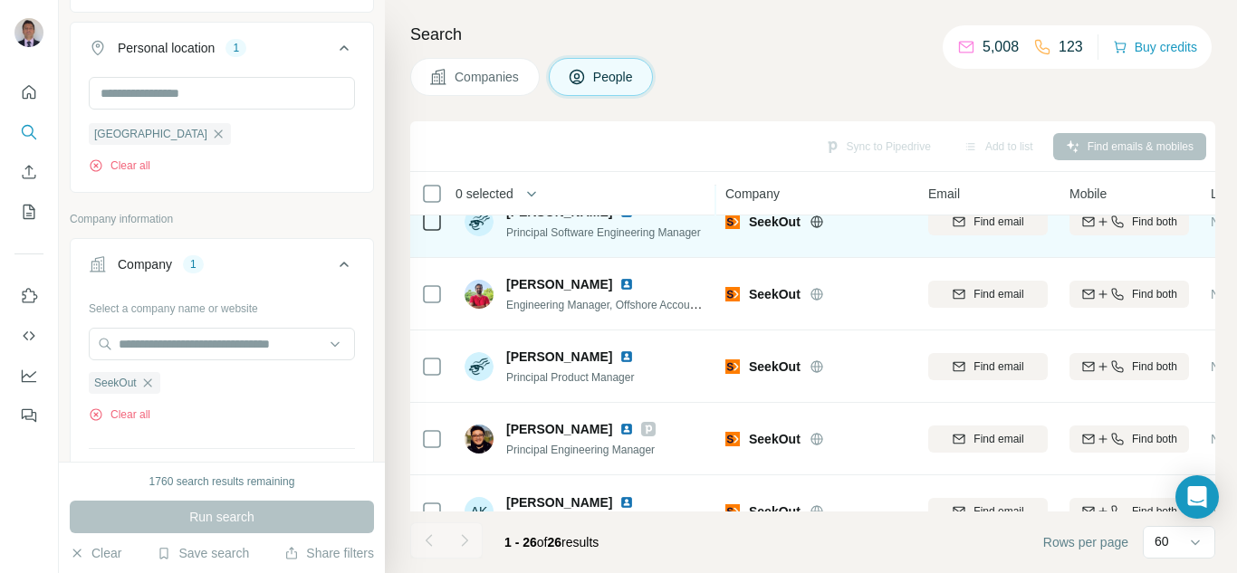
scroll to position [362, 0]
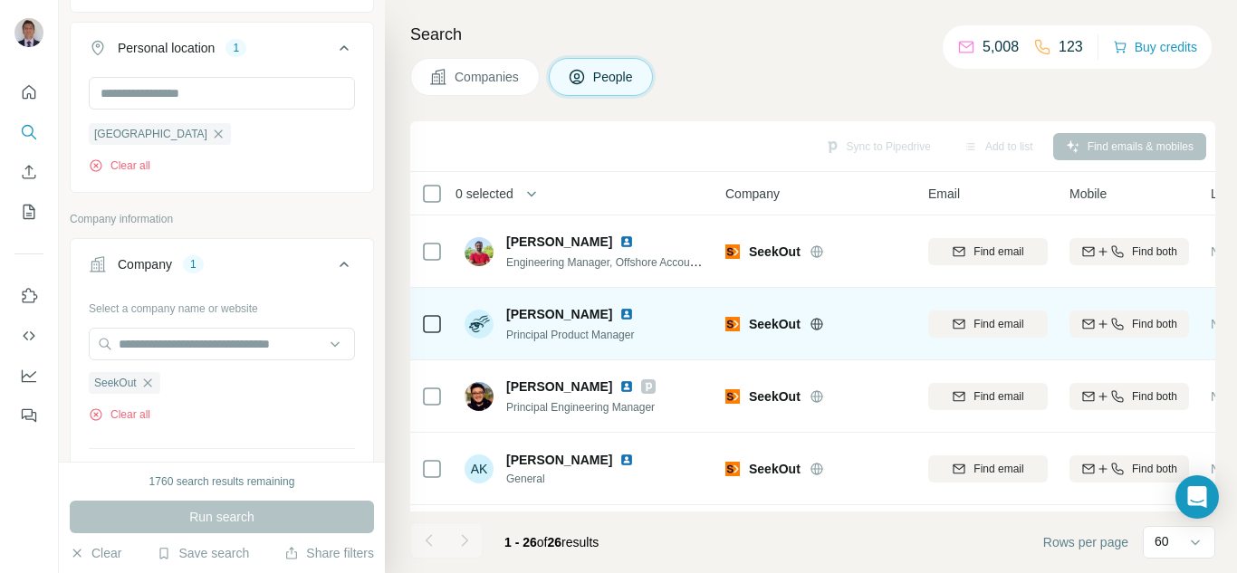
click at [620, 317] on img at bounding box center [627, 314] width 14 height 14
